Goal: Navigation & Orientation: Find specific page/section

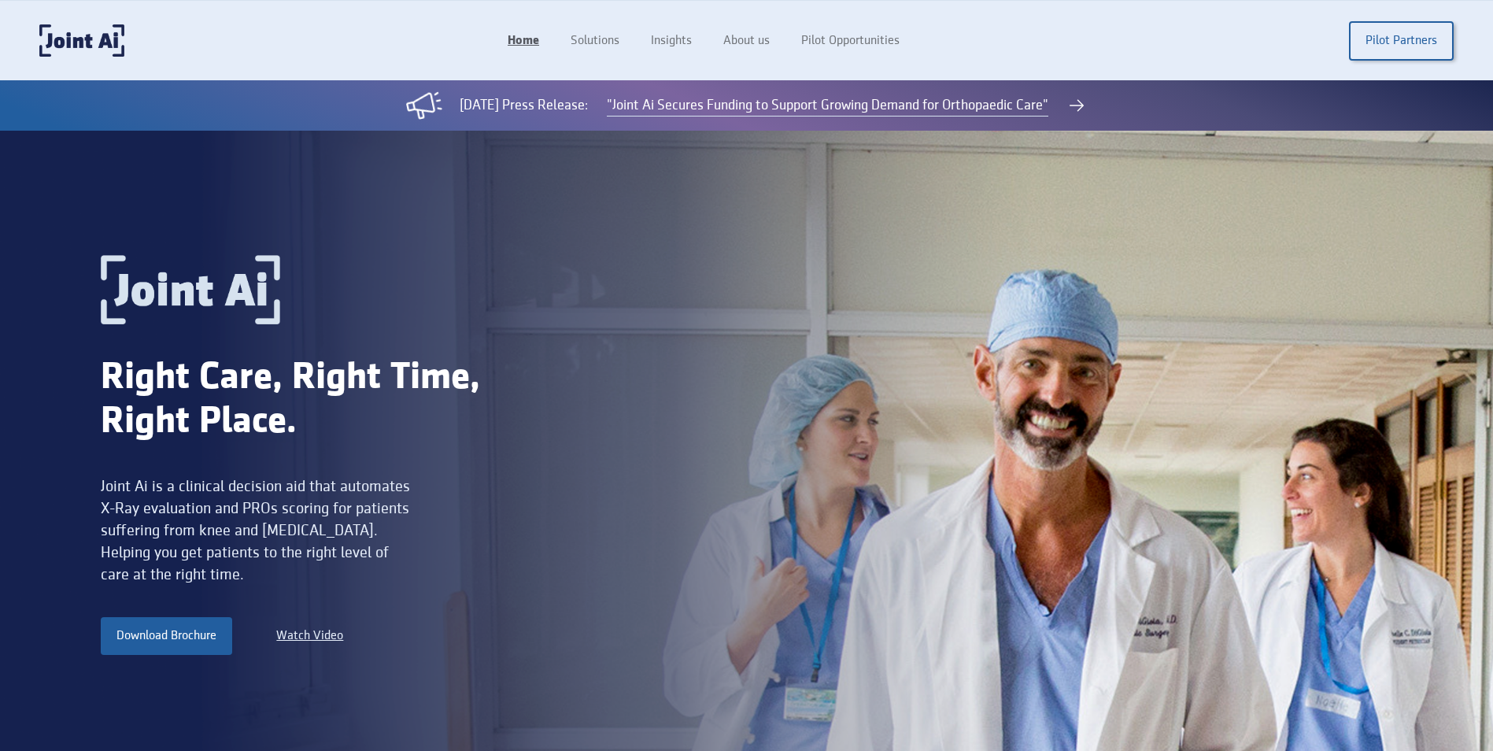
click at [533, 41] on link "Home" at bounding box center [523, 41] width 63 height 30
click at [75, 54] on img "home" at bounding box center [81, 40] width 85 height 32
click at [1406, 52] on link "Pilot Partners" at bounding box center [1401, 40] width 105 height 39
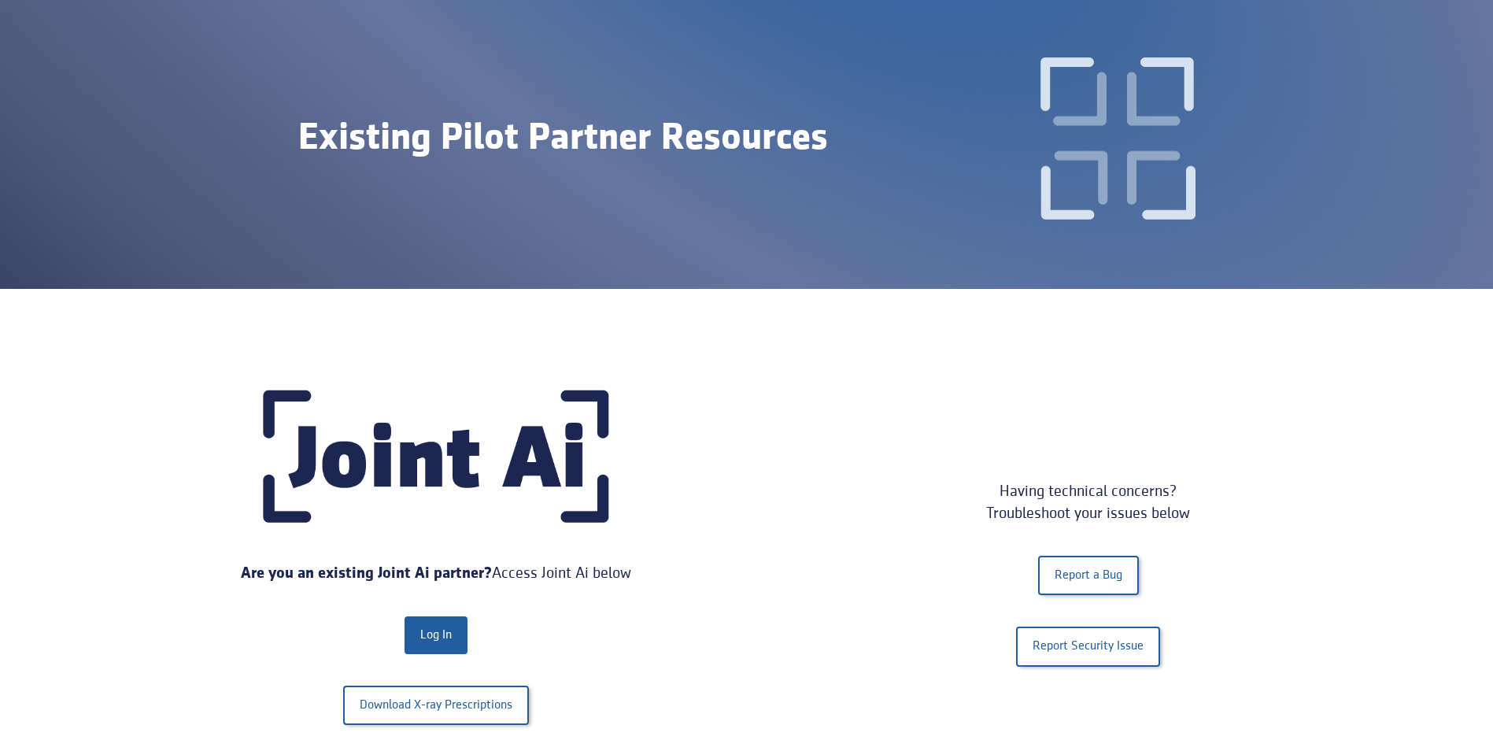
scroll to position [157, 0]
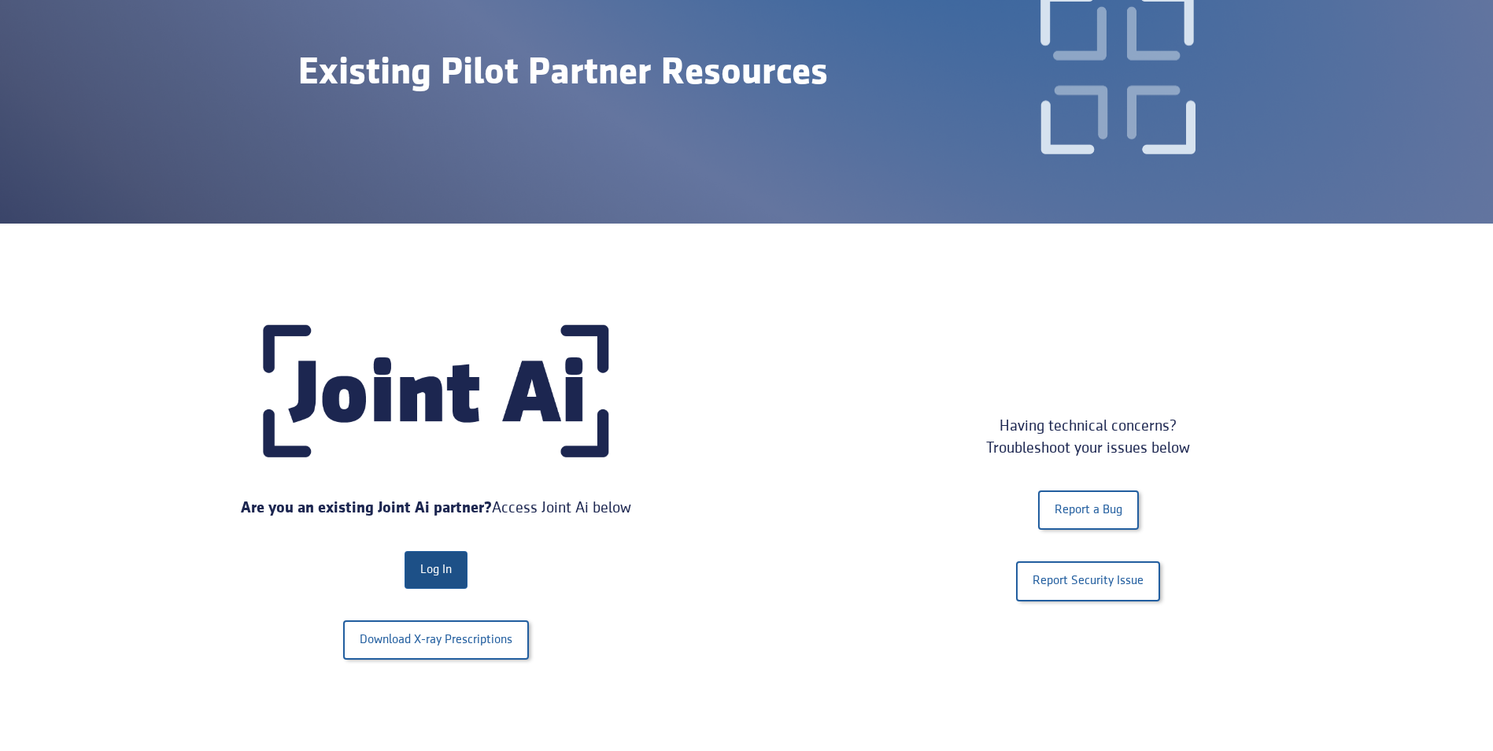
click at [438, 567] on link "Log In" at bounding box center [436, 570] width 63 height 38
click at [442, 570] on link "Log In" at bounding box center [436, 570] width 63 height 38
click at [424, 571] on link "Log In" at bounding box center [436, 570] width 63 height 38
click at [442, 573] on link "Log In" at bounding box center [436, 570] width 63 height 38
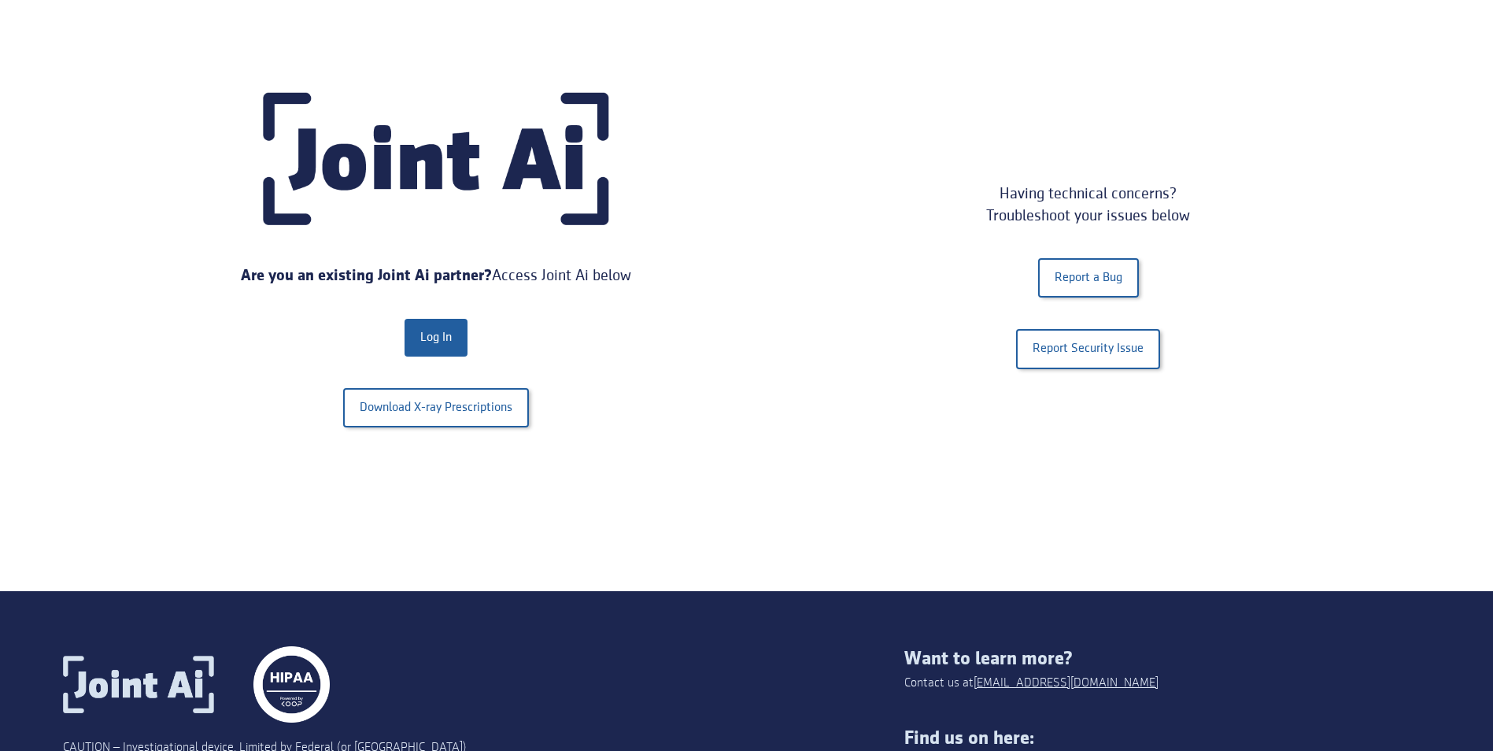
scroll to position [472, 0]
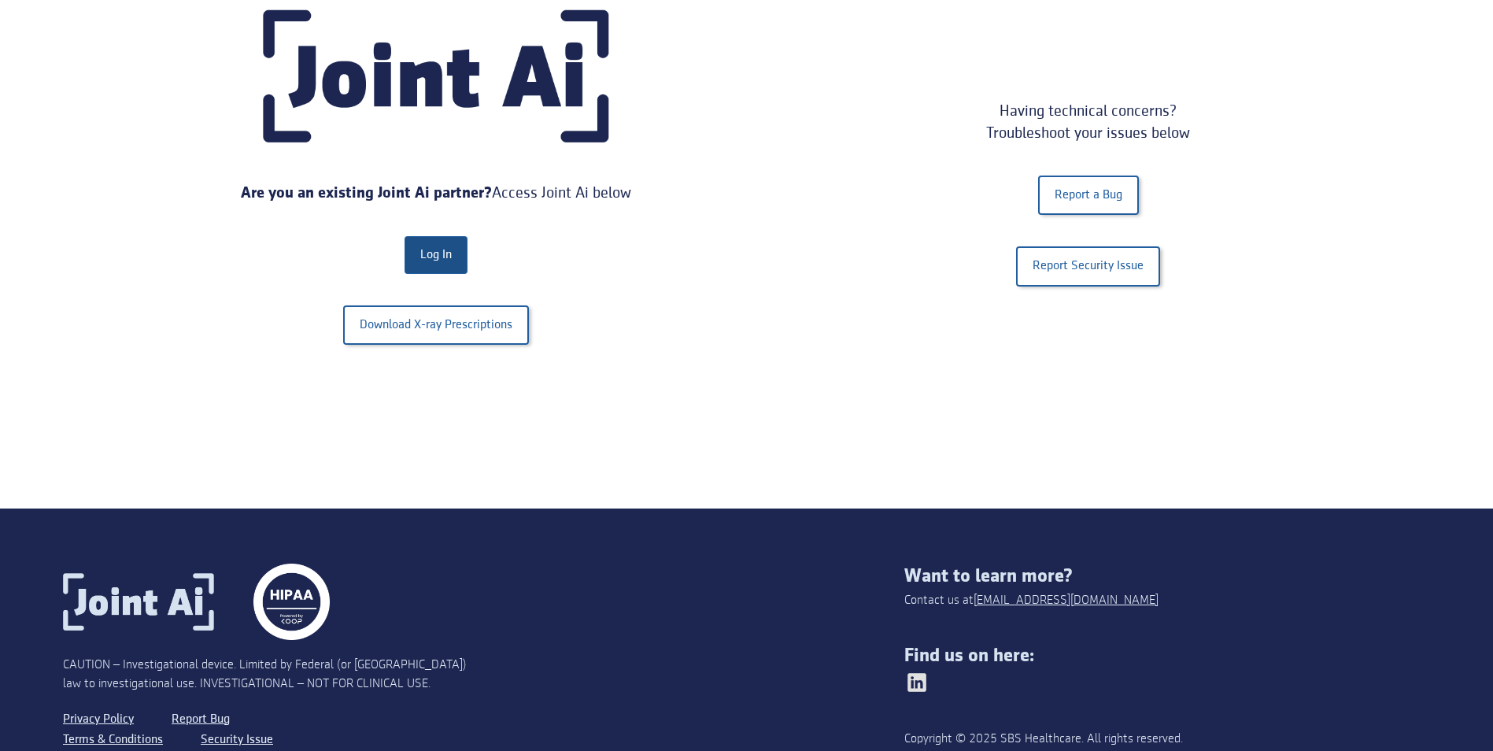
click at [427, 261] on link "Log In" at bounding box center [436, 255] width 63 height 38
click at [434, 259] on link "Log In" at bounding box center [436, 255] width 63 height 38
click at [409, 276] on div "Are you an existing Joint Ai partner? Access Joint Ai below Log In Download X-r…" at bounding box center [436, 192] width 621 height 367
click at [410, 276] on div "Are you an existing Joint Ai partner? Access Joint Ai below Log In Download X-r…" at bounding box center [436, 192] width 621 height 367
drag, startPoint x: 410, startPoint y: 276, endPoint x: 703, endPoint y: 271, distance: 292.8
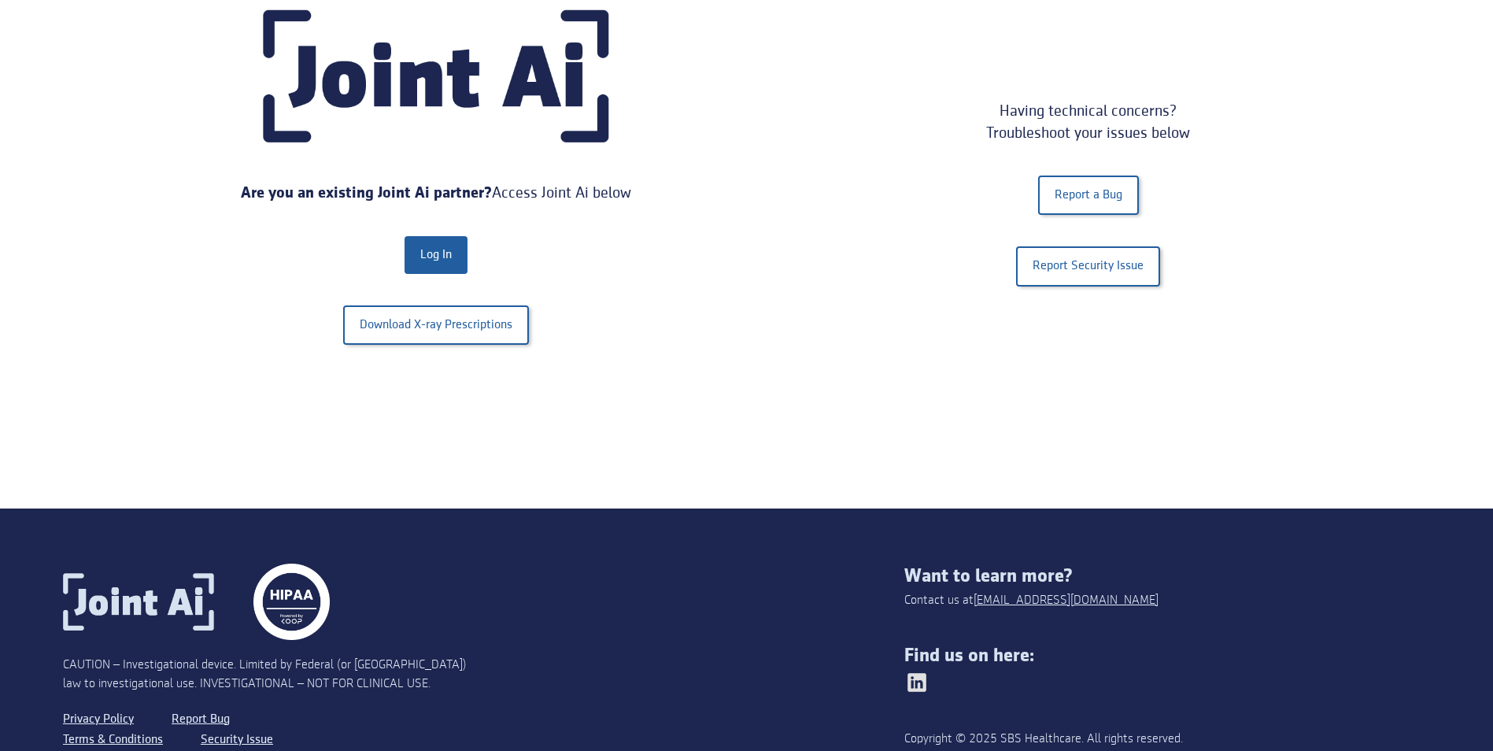
click at [703, 271] on div "Are you an existing Joint Ai partner? Access Joint Ai below Log In Download X-r…" at bounding box center [436, 192] width 621 height 367
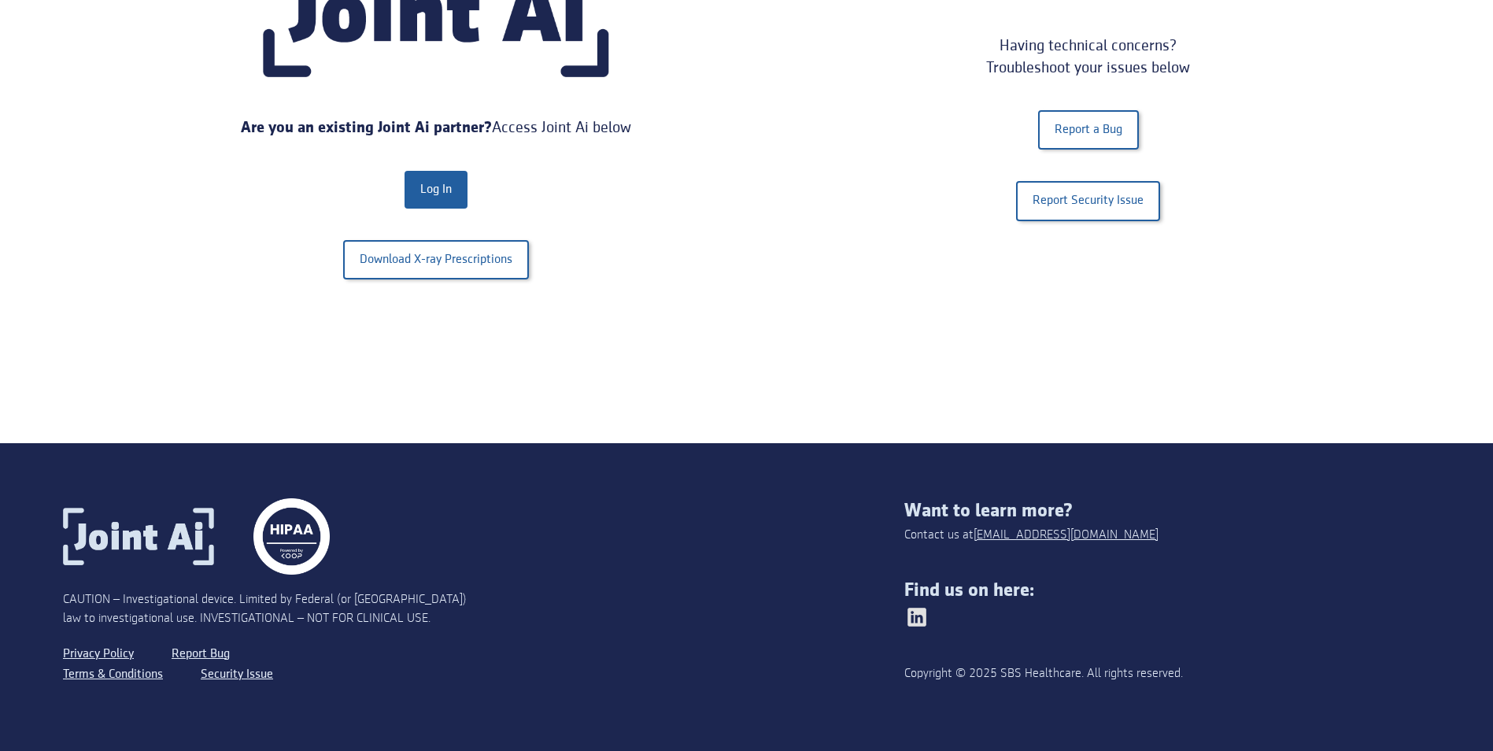
scroll to position [542, 0]
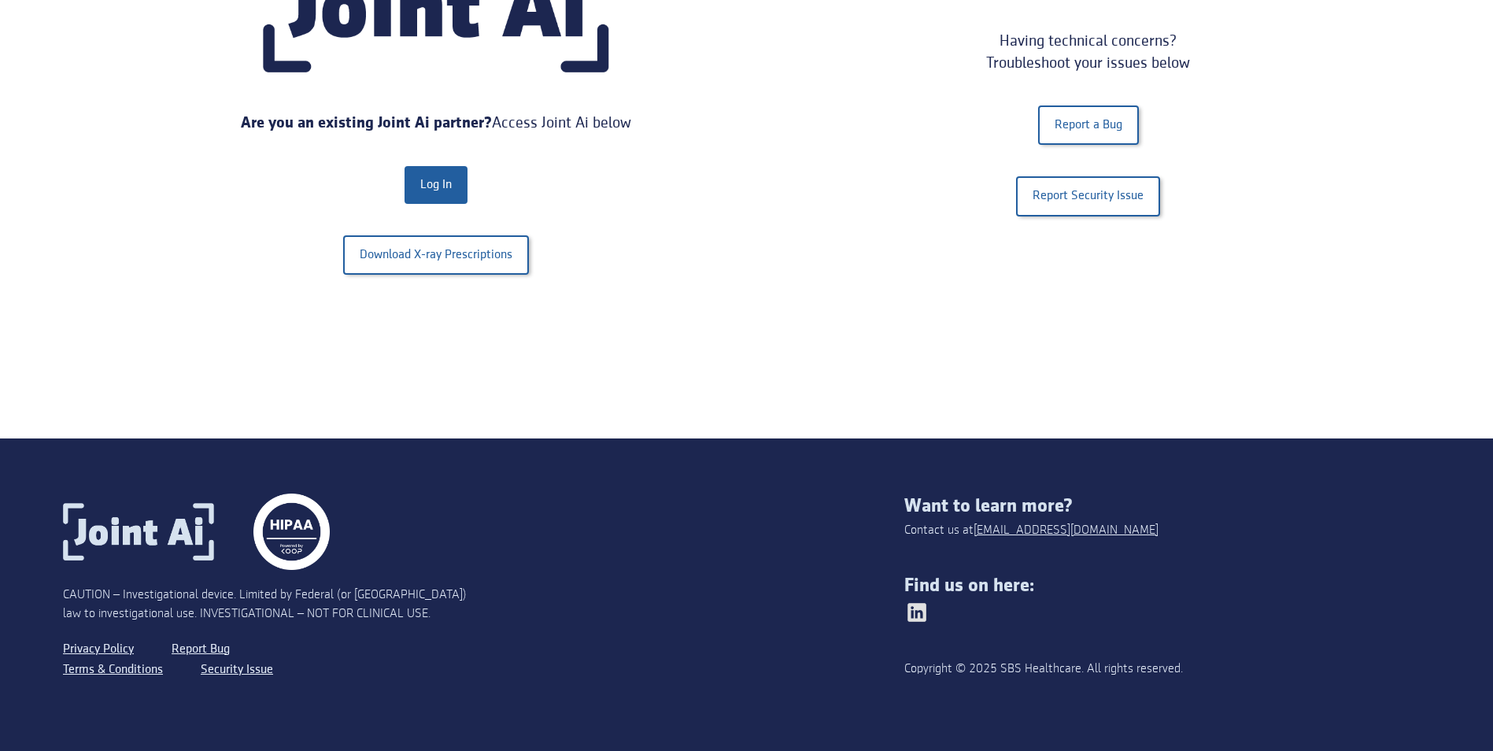
click at [1401, 282] on section "Are you an existing Joint Ai partner? Access Joint Ai below Log In Download X-r…" at bounding box center [746, 139] width 1493 height 600
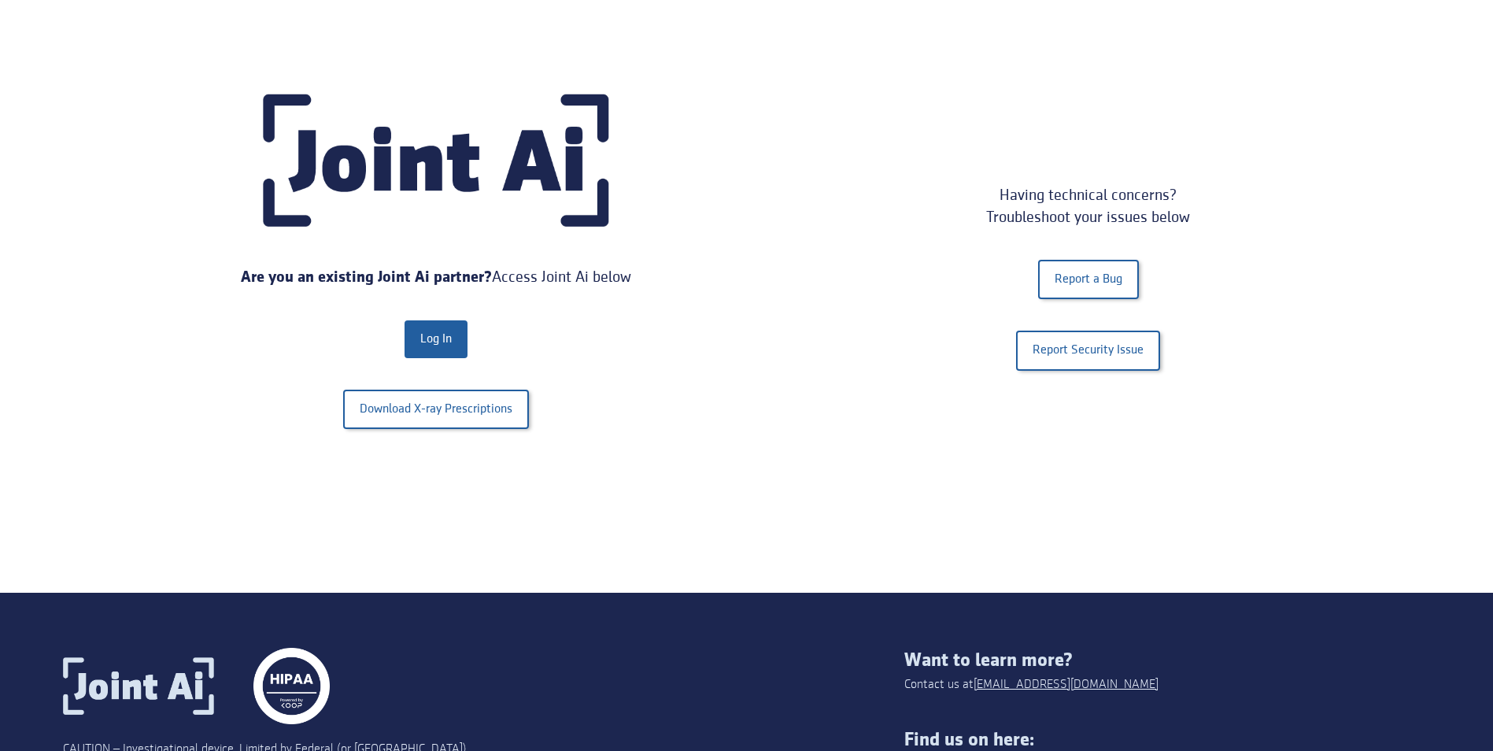
scroll to position [472, 0]
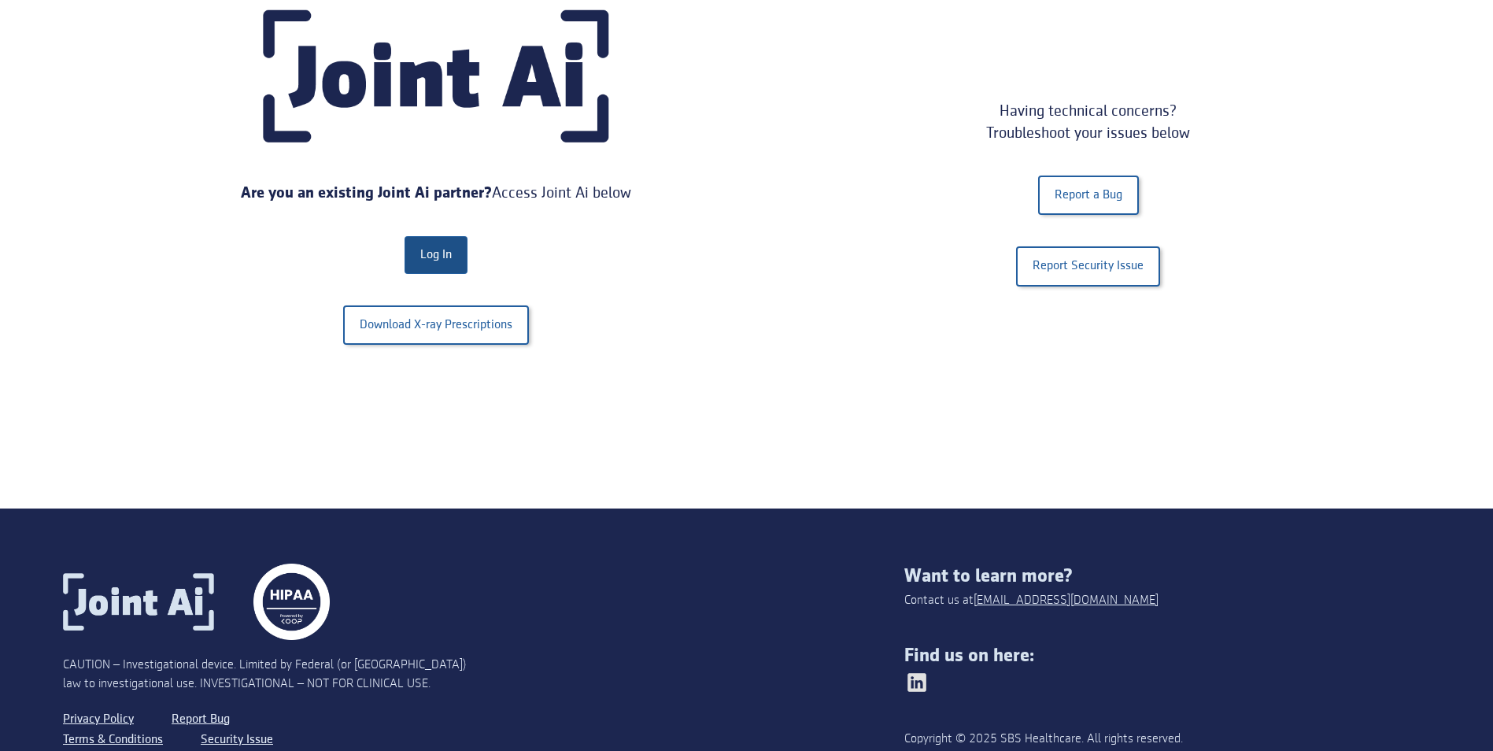
click at [424, 251] on link "Log In" at bounding box center [436, 255] width 63 height 38
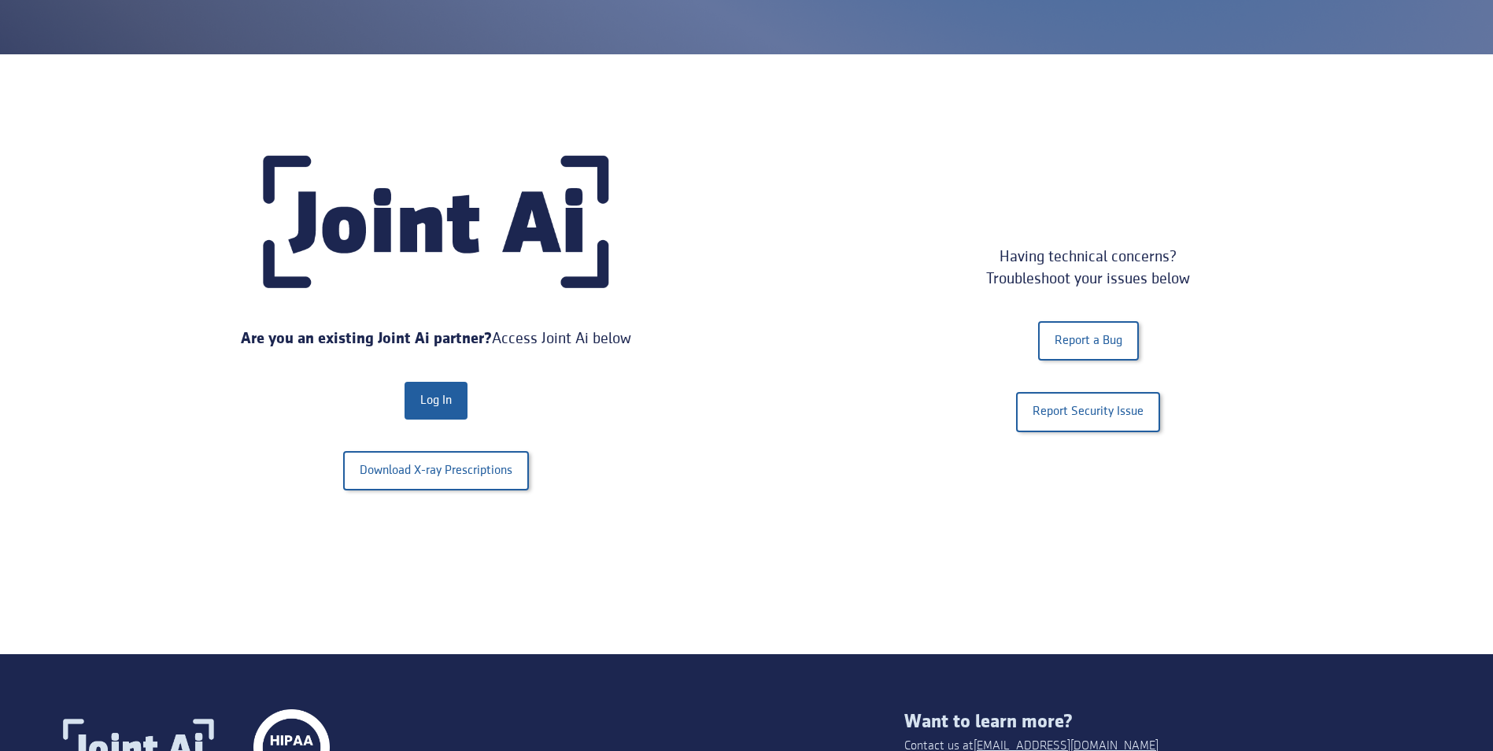
scroll to position [472, 0]
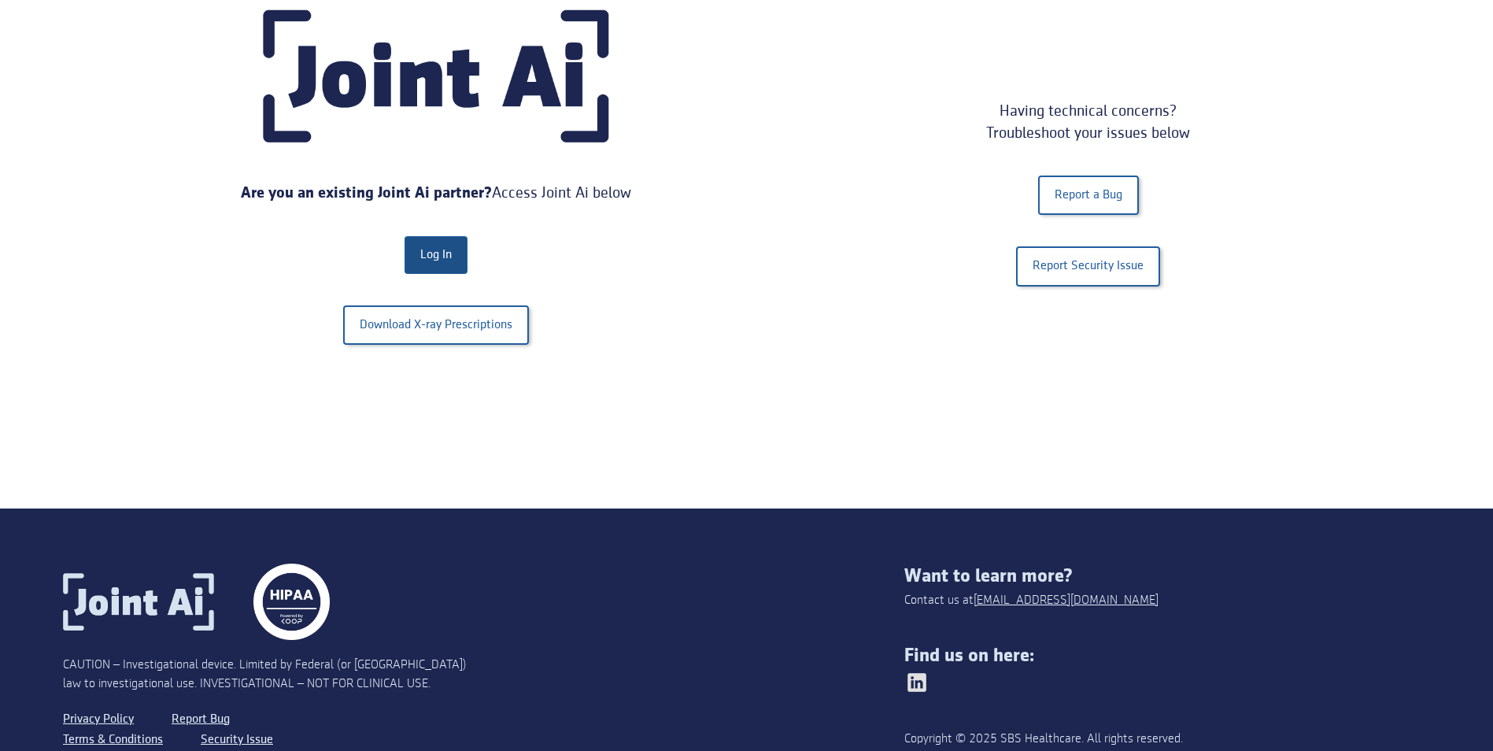
click at [430, 243] on link "Log In" at bounding box center [436, 255] width 63 height 38
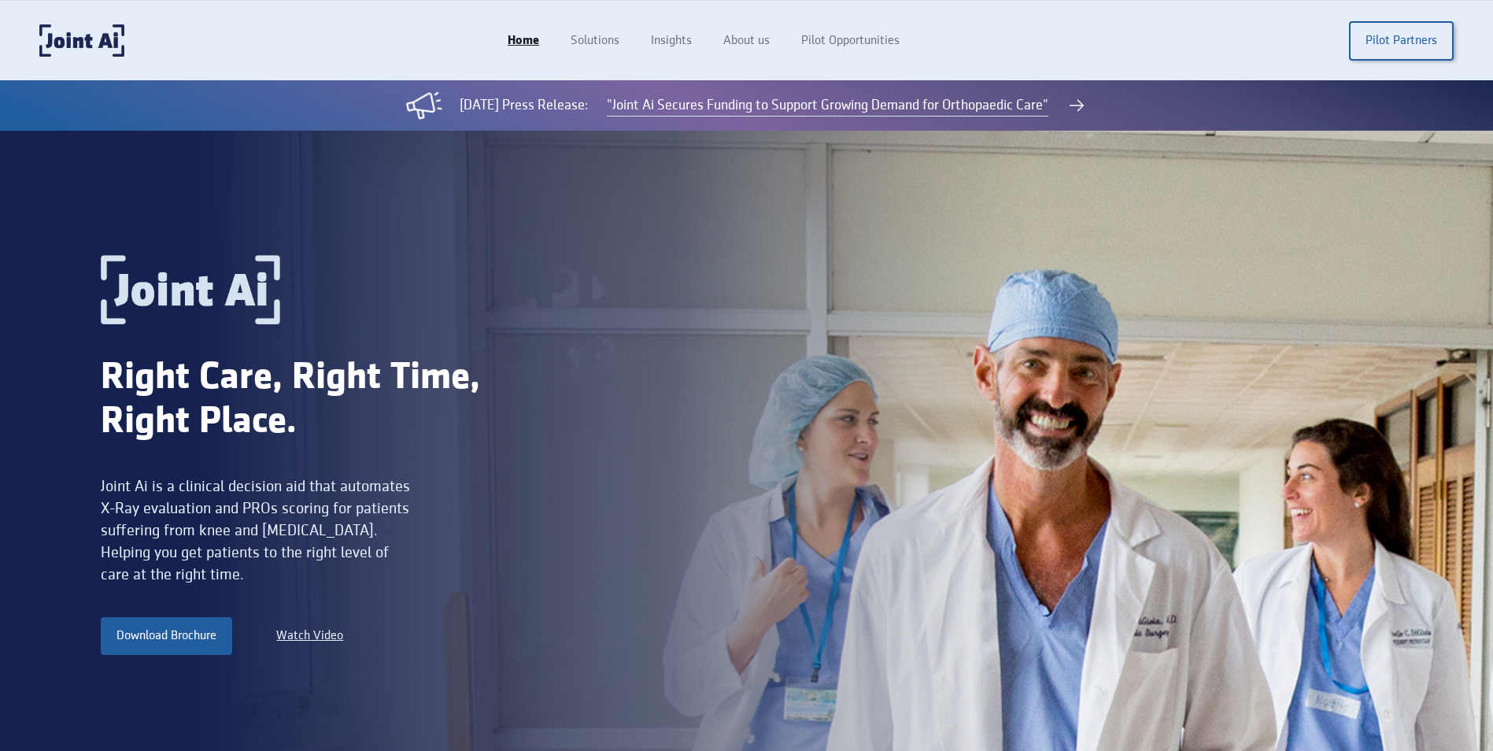
scroll to position [102, 0]
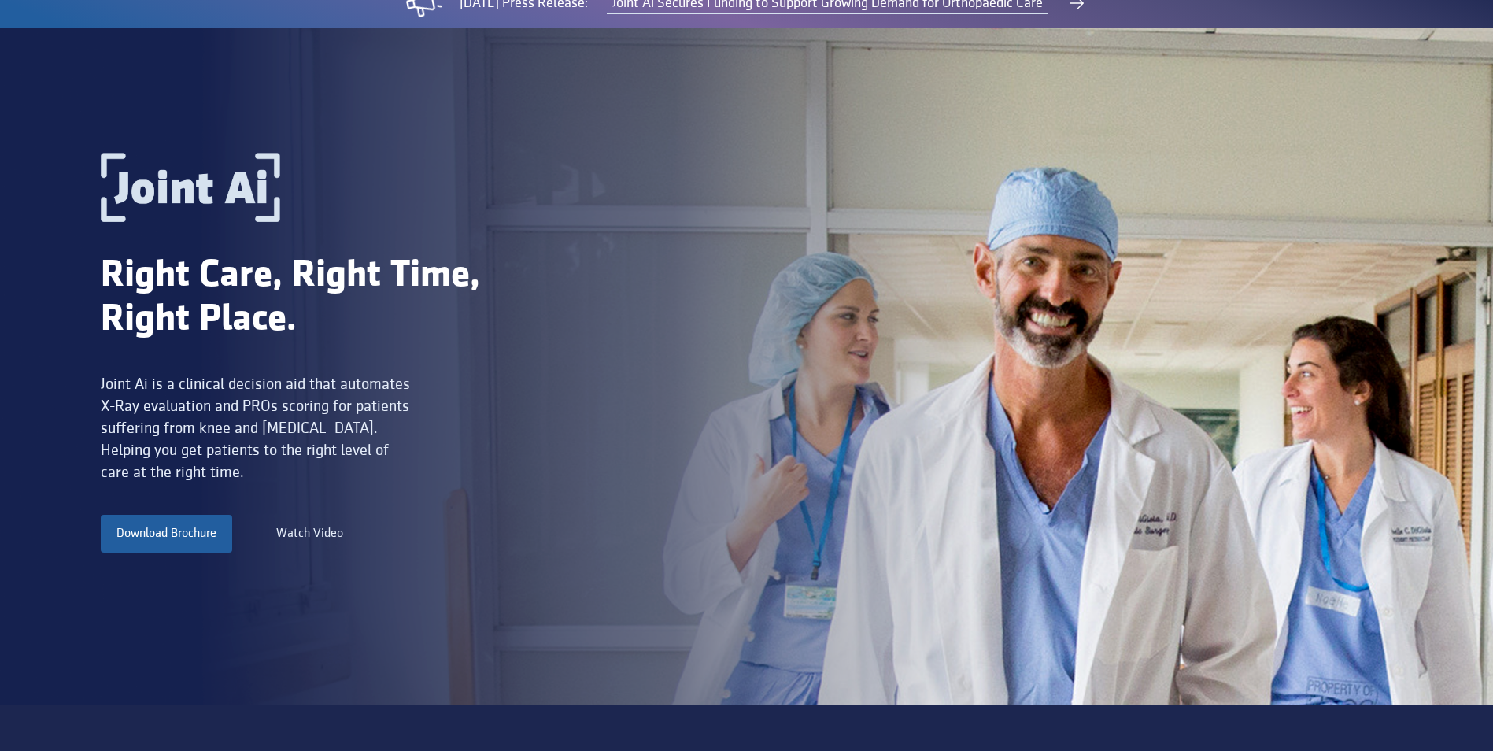
click at [751, 360] on div "Right Care, Right Time, Right Place. Joint Ai is a clinical decision aid that a…" at bounding box center [549, 366] width 897 height 427
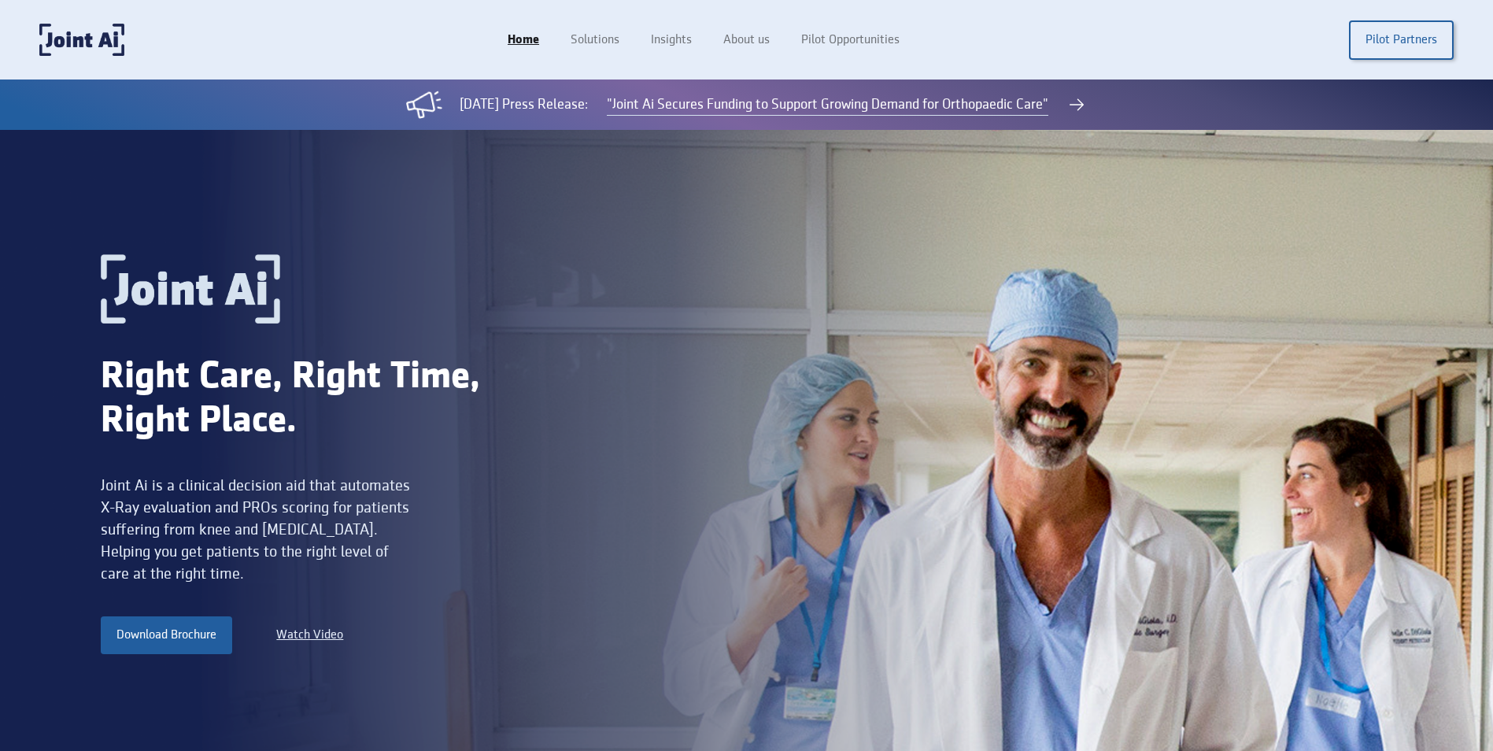
scroll to position [0, 0]
click at [534, 36] on link "Home" at bounding box center [523, 41] width 63 height 30
click at [527, 44] on link "Home" at bounding box center [523, 41] width 63 height 30
click at [1419, 55] on link "Pilot Partners" at bounding box center [1401, 40] width 105 height 39
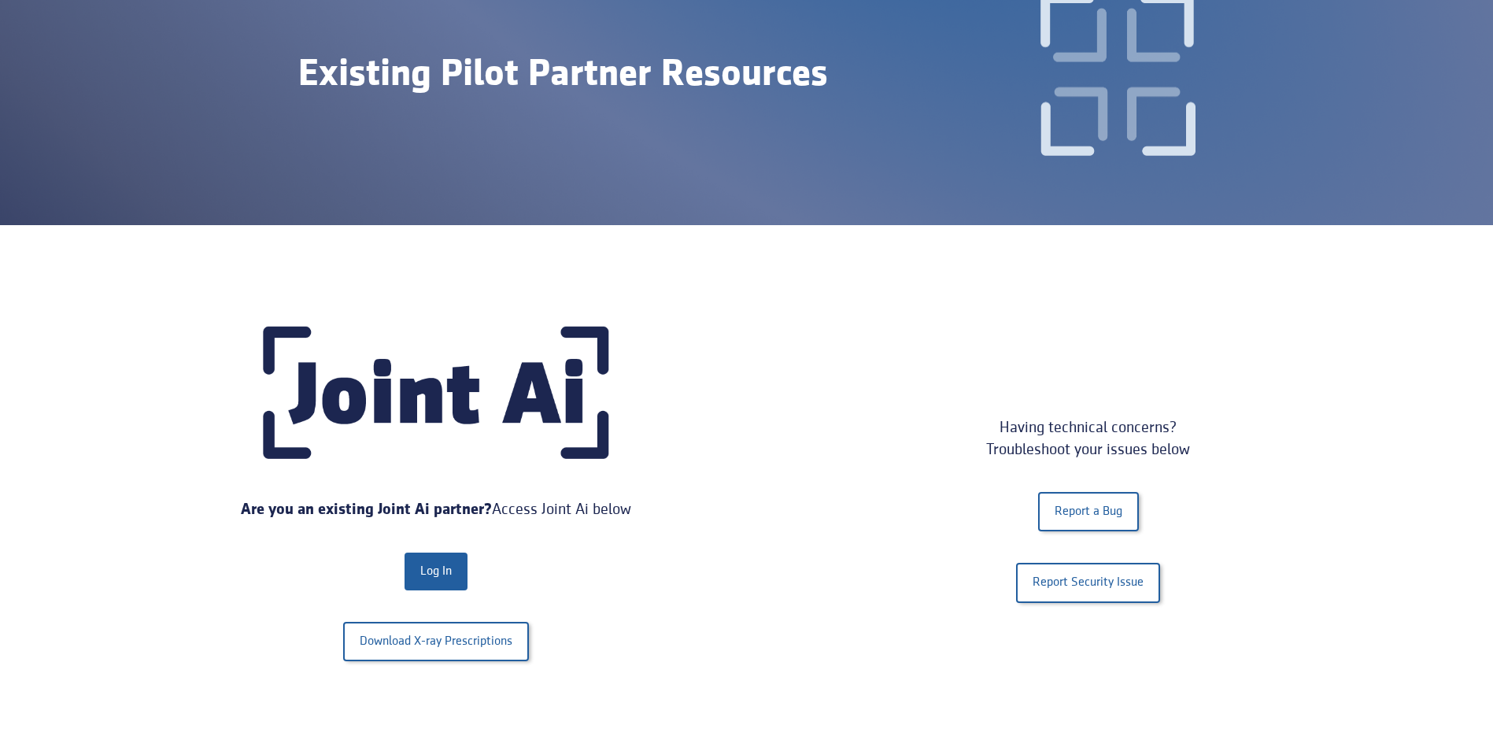
scroll to position [157, 0]
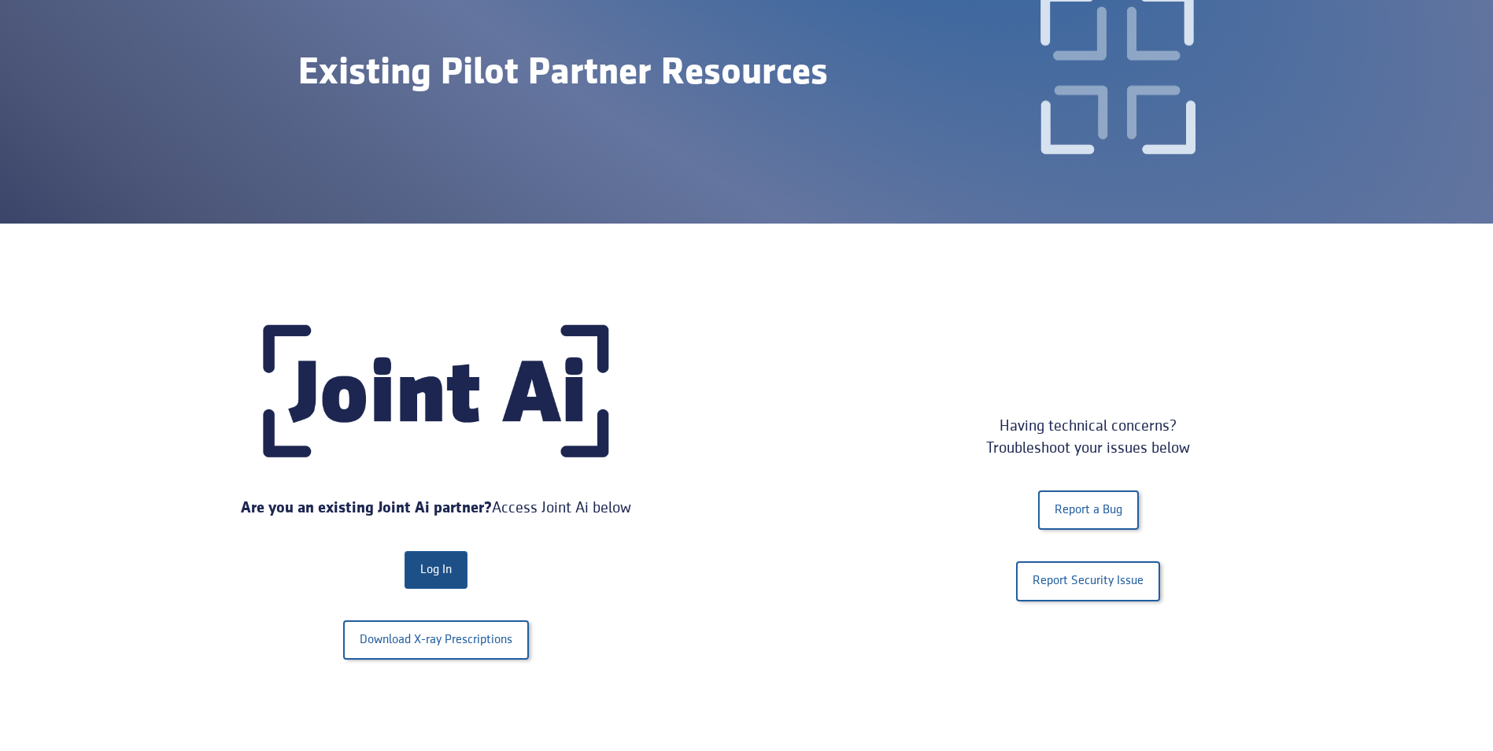
click at [427, 566] on link "Log In" at bounding box center [436, 570] width 63 height 38
click at [432, 571] on link "Log In" at bounding box center [436, 570] width 63 height 38
